Goal: Task Accomplishment & Management: Manage account settings

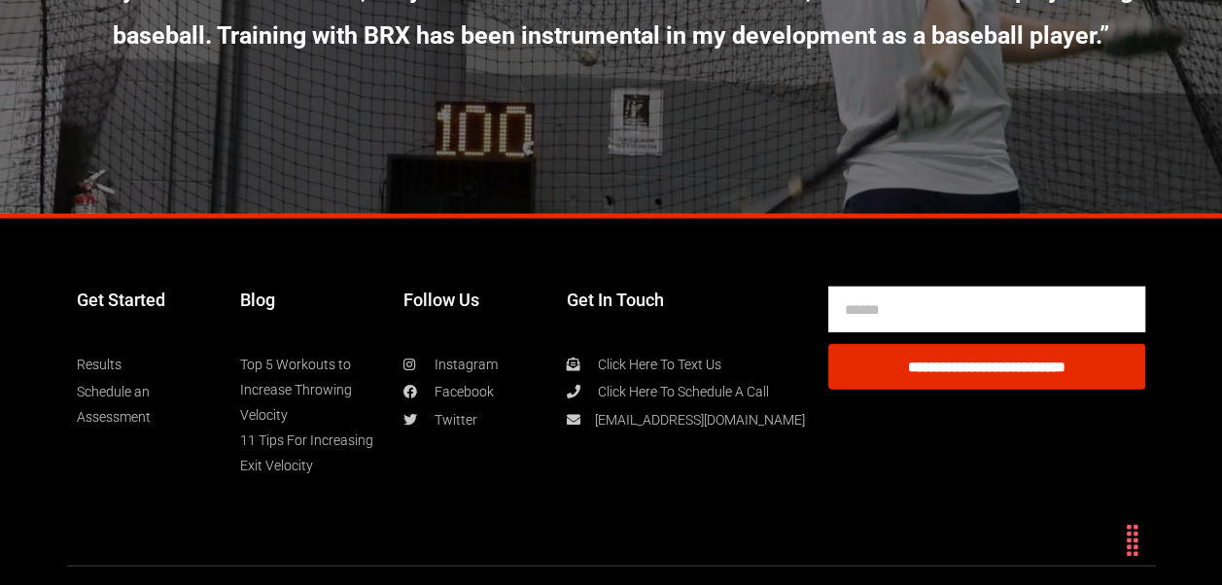
scroll to position [9914, 0]
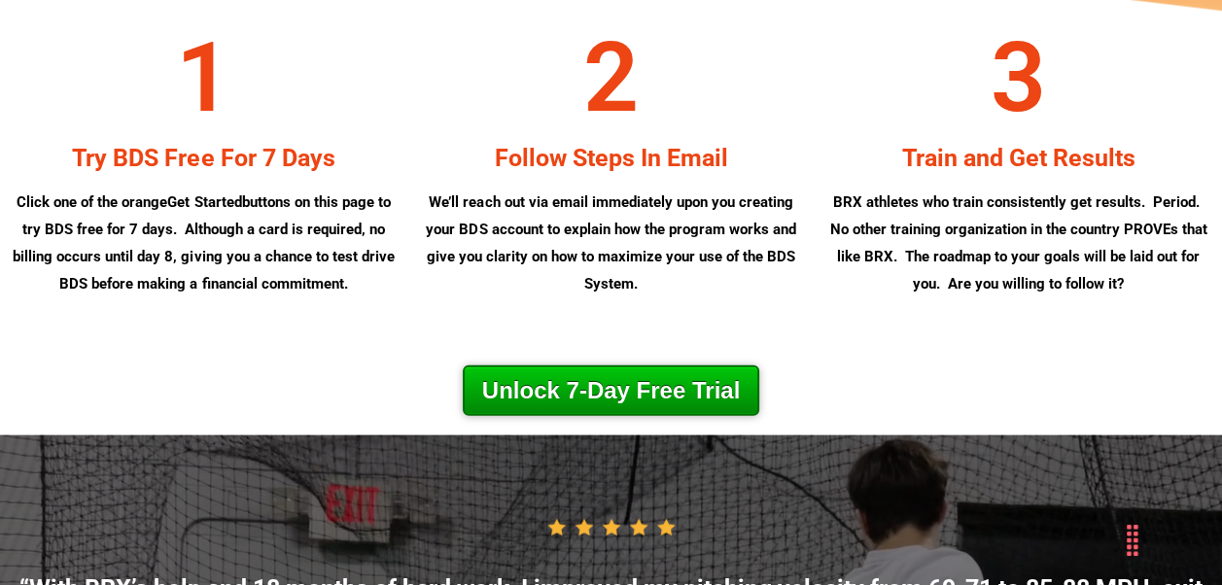
click at [591, 416] on link "Unlock 7-Day Free Trial" at bounding box center [611, 391] width 297 height 51
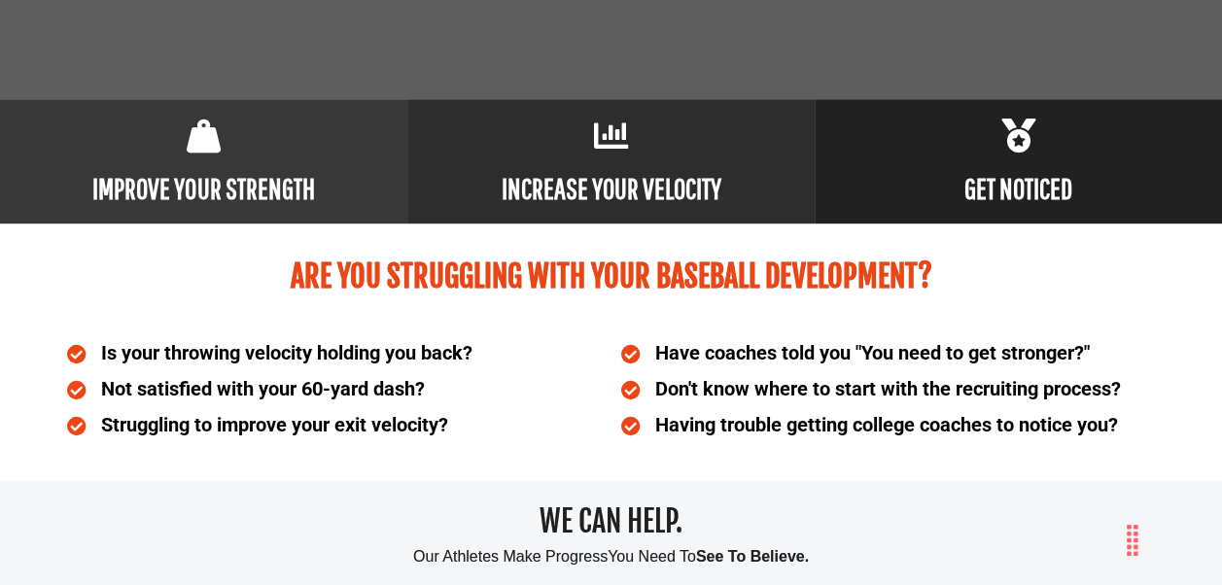
scroll to position [0, 0]
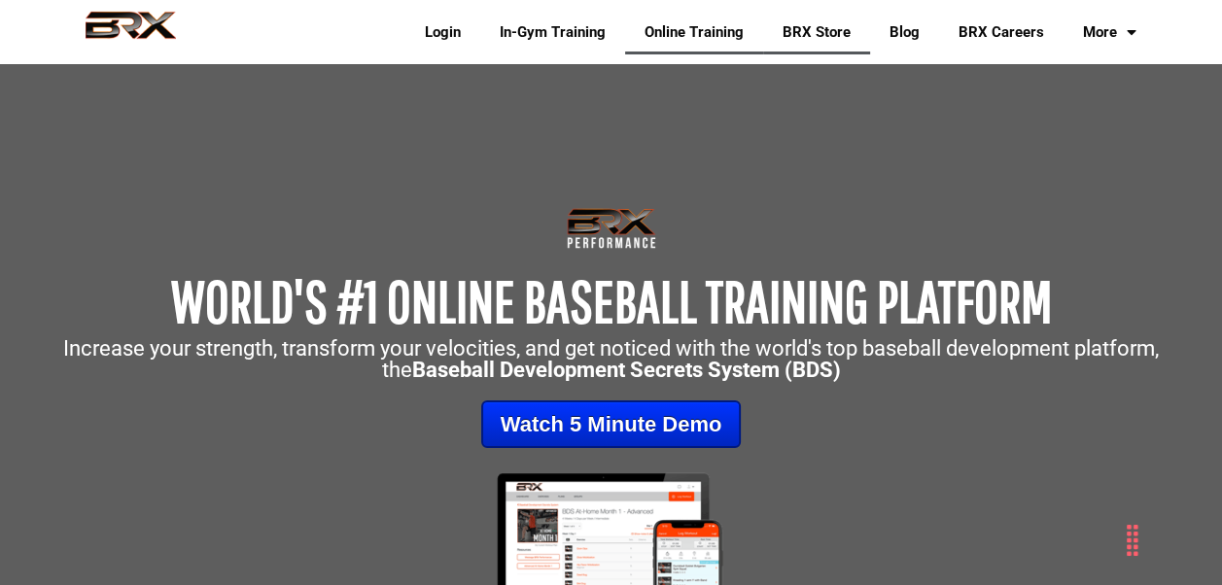
click at [832, 26] on link "BRX Store" at bounding box center [816, 32] width 107 height 45
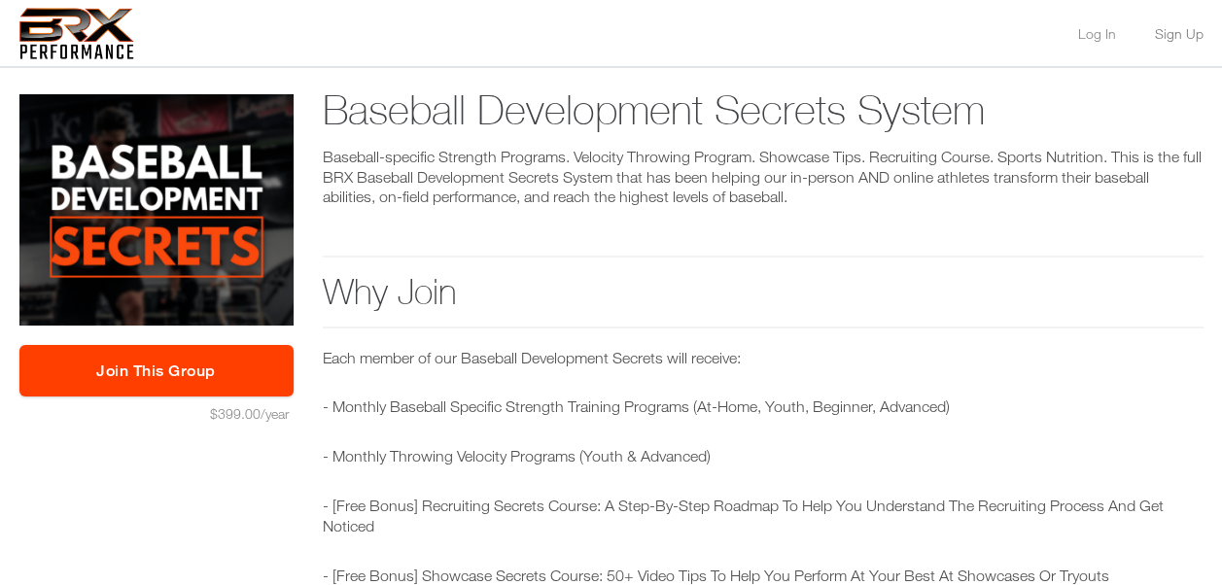
click at [1179, 41] on link "Sign Up" at bounding box center [1179, 34] width 49 height 14
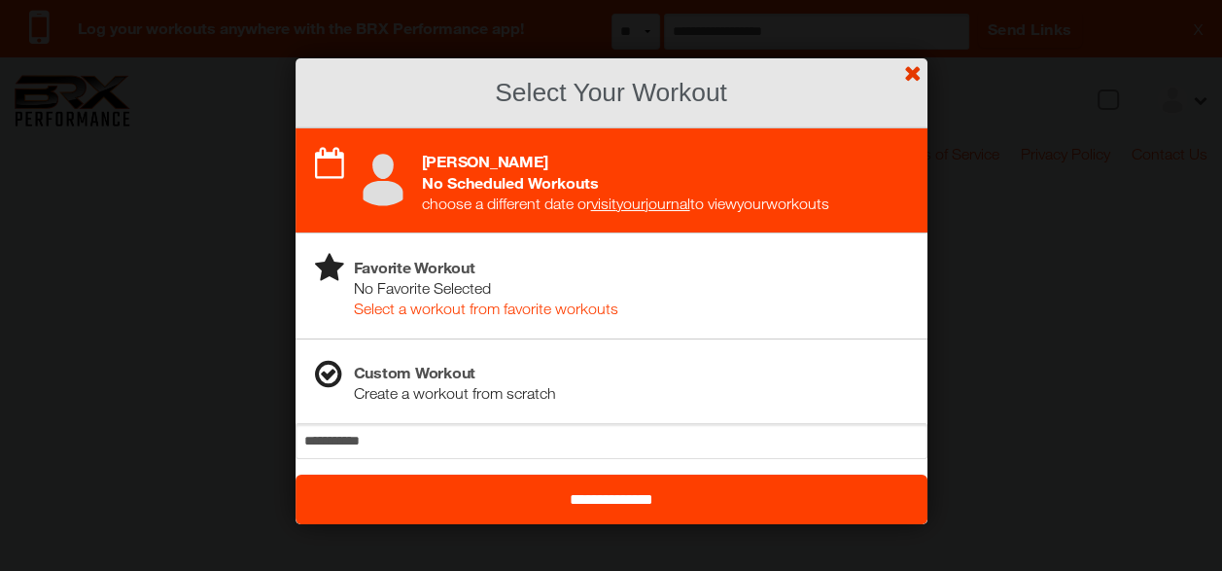
click at [912, 0] on link "?" at bounding box center [611, -1] width 1224 height 1
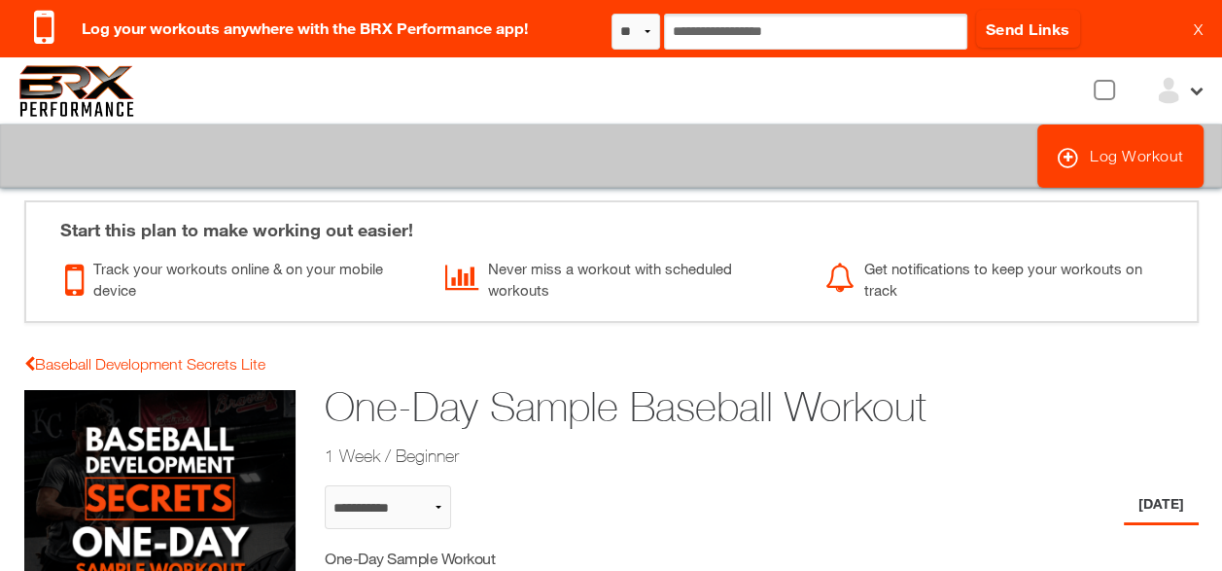
click at [1189, 99] on div at bounding box center [1179, 90] width 50 height 29
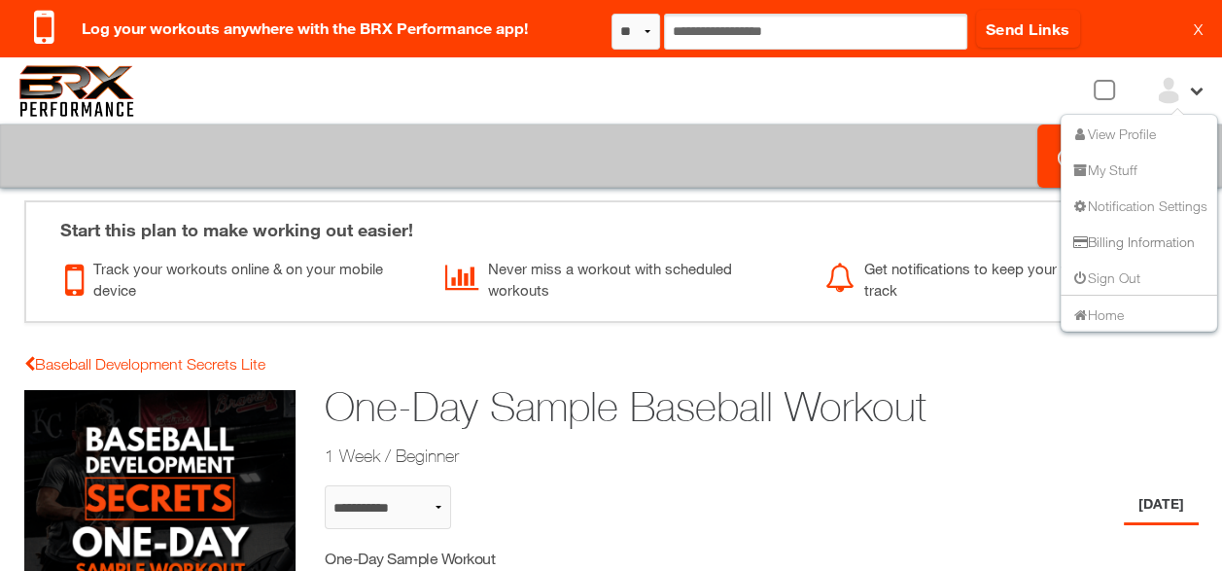
click at [1125, 239] on link "Billing Information" at bounding box center [1133, 240] width 124 height 17
select select "**********"
